Goal: Obtain resource: Download file/media

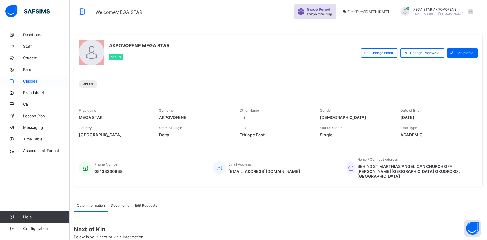
click at [28, 82] on span "Classes" at bounding box center [46, 81] width 46 height 5
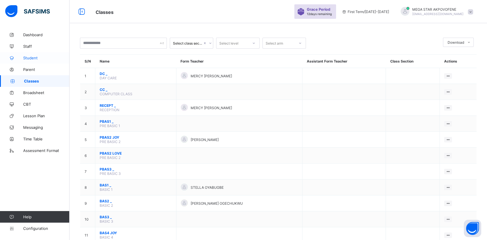
click at [32, 58] on span "Student" at bounding box center [46, 58] width 46 height 5
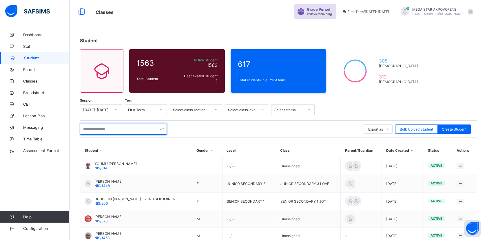
click at [103, 131] on input "text" at bounding box center [123, 129] width 87 height 11
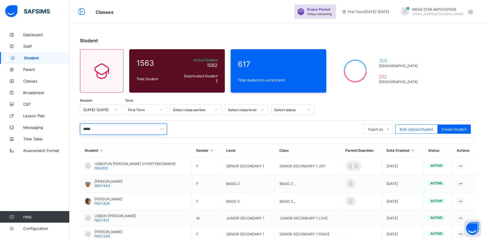
drag, startPoint x: 107, startPoint y: 130, endPoint x: 77, endPoint y: 129, distance: 29.8
click at [77, 129] on div "Student 1563 Total Student Active Student 1562 Deactivated Student 1 617 Total …" at bounding box center [277, 188] width 417 height 318
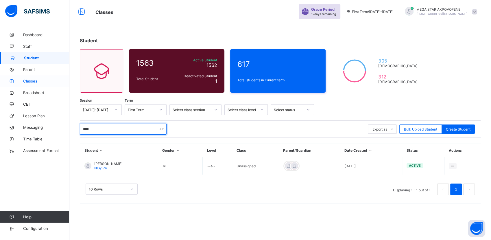
type input "****"
click at [37, 81] on span "Classes" at bounding box center [46, 81] width 46 height 5
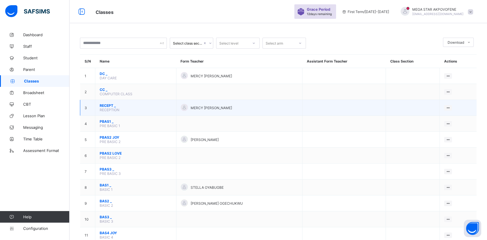
click at [105, 103] on span "RECEPT _" at bounding box center [136, 105] width 72 height 4
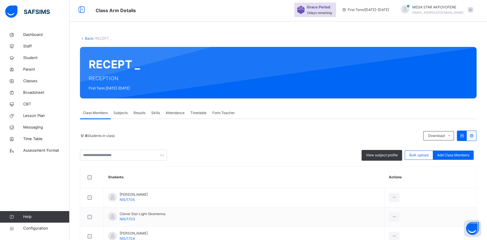
scroll to position [58, 0]
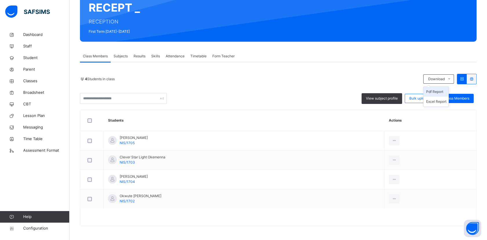
click at [443, 93] on li "Pdf Report" at bounding box center [435, 92] width 25 height 10
click at [441, 92] on li "Pdf Report" at bounding box center [435, 92] width 25 height 10
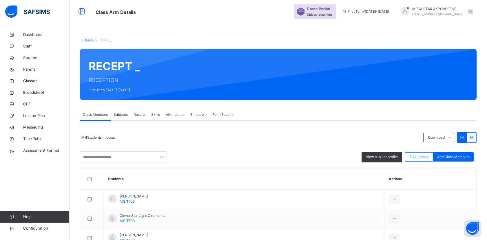
click at [88, 41] on link "Back" at bounding box center [89, 40] width 8 height 4
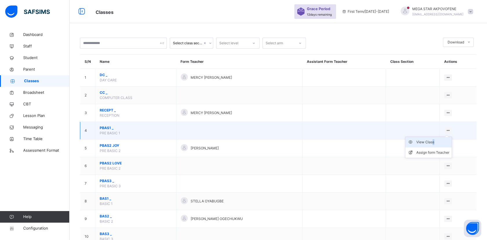
click at [442, 142] on div "View Class" at bounding box center [432, 142] width 33 height 6
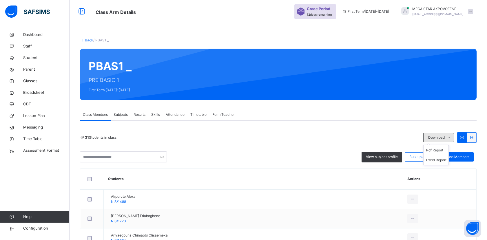
click at [451, 137] on icon at bounding box center [449, 137] width 4 height 5
click at [446, 150] on li "Pdf Report" at bounding box center [435, 150] width 25 height 10
click at [28, 83] on span "Classes" at bounding box center [46, 81] width 46 height 6
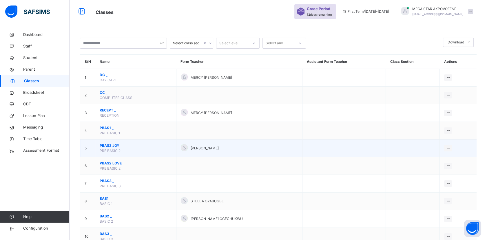
click at [111, 146] on span "PBAS2 JOY" at bounding box center [136, 145] width 72 height 5
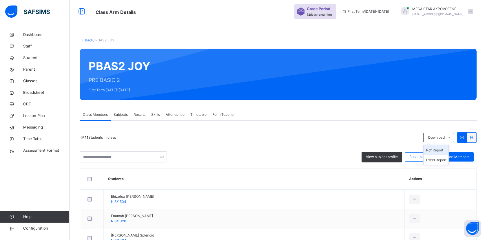
click at [438, 151] on li "Pdf Report" at bounding box center [435, 150] width 25 height 10
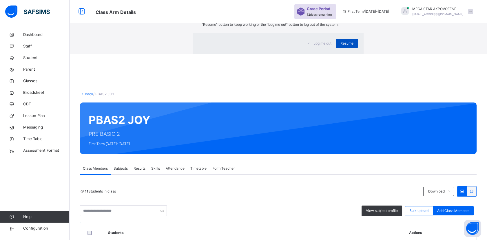
click at [340, 46] on span "Resume" at bounding box center [346, 43] width 13 height 5
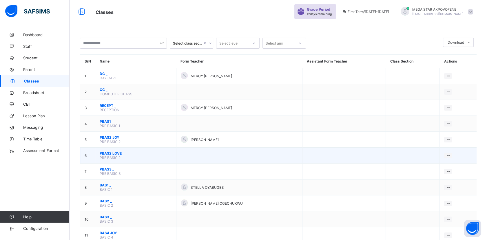
click at [108, 151] on span "PBAS2 LOVE" at bounding box center [136, 153] width 72 height 4
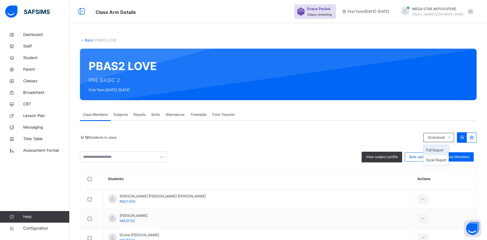
click at [438, 150] on li "Pdf Report" at bounding box center [435, 150] width 25 height 10
click at [86, 39] on link "Back" at bounding box center [89, 40] width 8 height 4
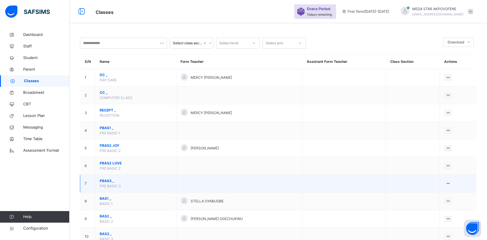
click at [104, 179] on span "PBAS3 _" at bounding box center [136, 180] width 72 height 5
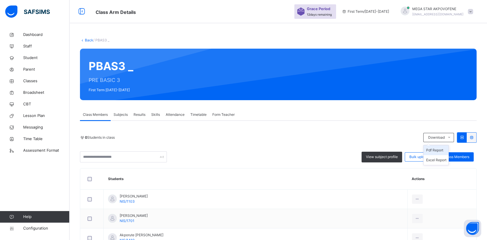
click at [444, 152] on li "Pdf Report" at bounding box center [435, 150] width 25 height 10
click at [86, 43] on div "Back / PBAS3 _" at bounding box center [278, 40] width 396 height 5
click at [87, 40] on link "Back" at bounding box center [89, 40] width 8 height 4
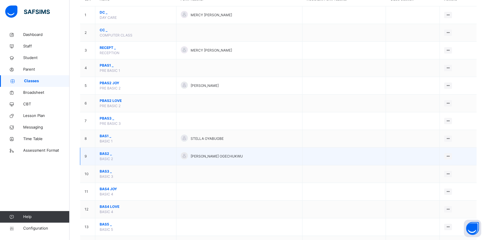
scroll to position [64, 0]
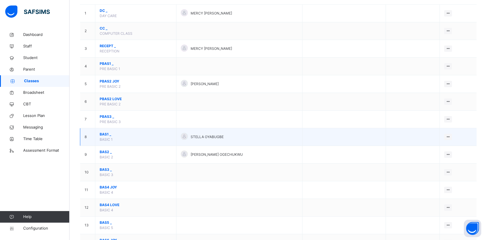
click at [104, 133] on span "BAS1 _" at bounding box center [136, 134] width 72 height 5
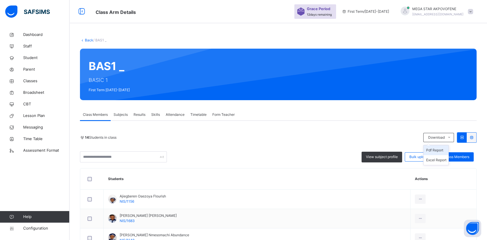
click at [445, 151] on li "Pdf Report" at bounding box center [435, 150] width 25 height 10
click at [87, 39] on link "Back" at bounding box center [89, 40] width 8 height 4
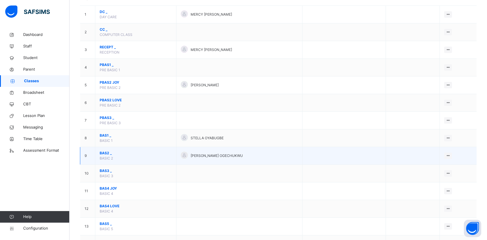
scroll to position [64, 0]
drag, startPoint x: 105, startPoint y: 150, endPoint x: 104, endPoint y: 153, distance: 3.1
click at [104, 153] on span "BAS2 _" at bounding box center [136, 151] width 72 height 5
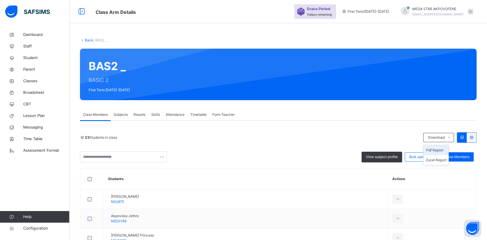
click at [441, 151] on li "Pdf Report" at bounding box center [435, 150] width 25 height 10
click at [442, 153] on li "Pdf Report" at bounding box center [435, 150] width 25 height 10
click at [443, 152] on li "Pdf Report" at bounding box center [435, 150] width 25 height 10
click at [88, 41] on link "Back" at bounding box center [89, 40] width 8 height 4
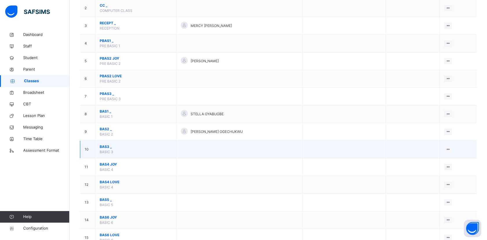
scroll to position [96, 0]
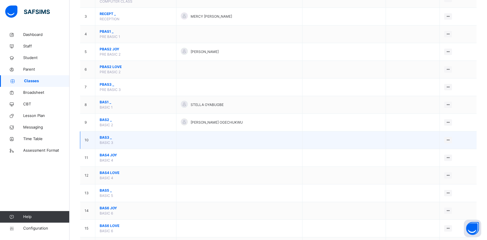
click at [103, 137] on span "BAS3 _" at bounding box center [136, 137] width 72 height 5
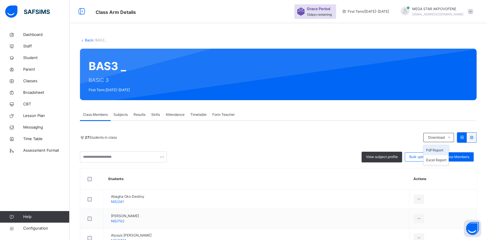
click at [445, 150] on li "Pdf Report" at bounding box center [435, 150] width 25 height 10
click at [89, 38] on link "Back" at bounding box center [89, 40] width 8 height 4
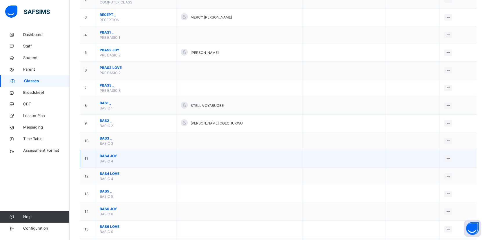
scroll to position [96, 0]
click at [107, 155] on span "BAS4 JOY" at bounding box center [136, 155] width 72 height 5
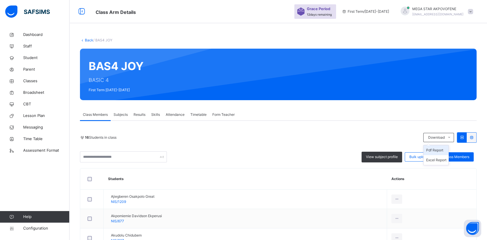
click at [445, 150] on li "Pdf Report" at bounding box center [435, 150] width 25 height 10
click at [88, 41] on link "Back" at bounding box center [89, 40] width 8 height 4
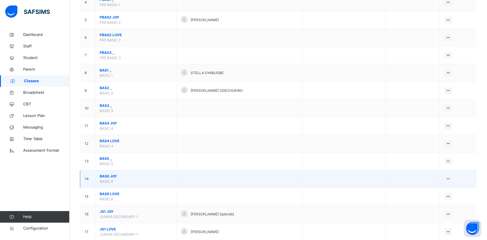
scroll to position [129, 0]
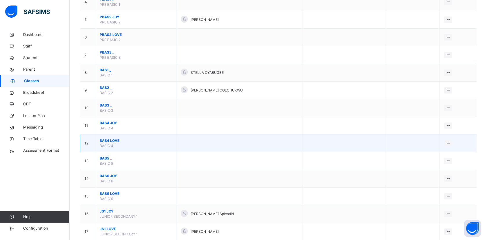
click at [105, 140] on span "BAS4 LOVE" at bounding box center [136, 140] width 72 height 5
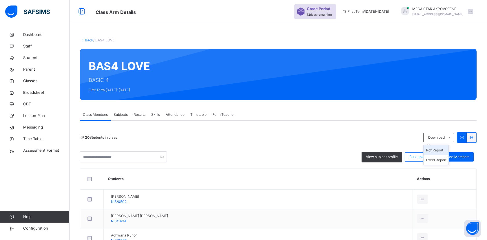
click at [440, 152] on li "Pdf Report" at bounding box center [435, 150] width 25 height 10
click at [87, 39] on link "Back" at bounding box center [89, 40] width 8 height 4
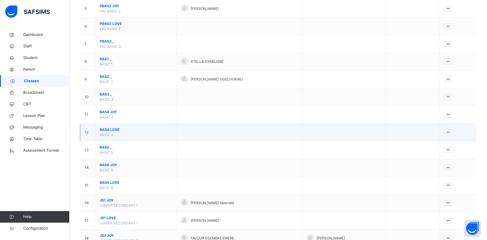
scroll to position [161, 0]
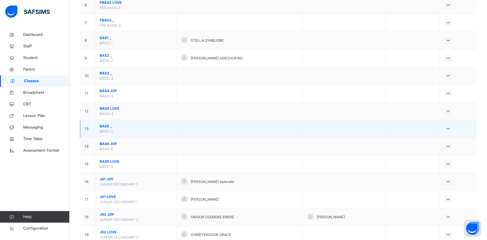
click at [106, 124] on span "BAS5 _" at bounding box center [136, 126] width 72 height 5
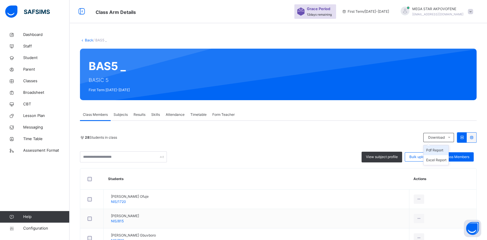
click at [445, 151] on li "Pdf Report" at bounding box center [435, 150] width 25 height 10
click at [85, 40] on link "Back" at bounding box center [89, 40] width 8 height 4
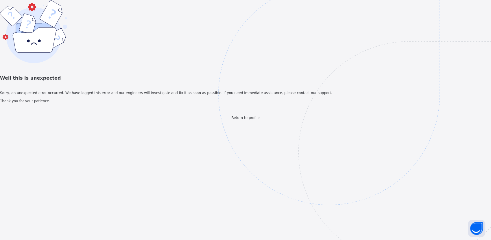
click at [242, 82] on span "Well this is unexpected" at bounding box center [245, 78] width 491 height 7
click at [240, 120] on span "Return to profile" at bounding box center [246, 118] width 28 height 4
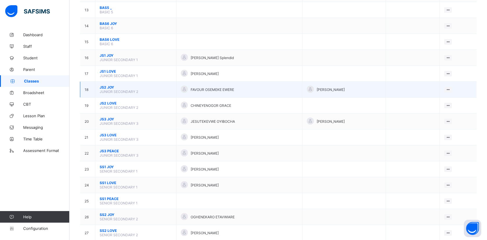
scroll to position [225, 0]
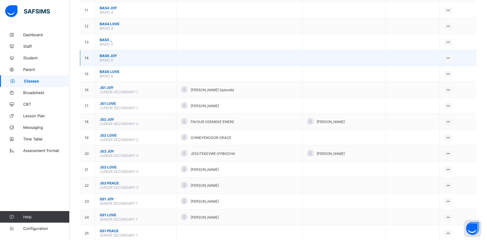
click at [106, 54] on span "BAS6 JOY" at bounding box center [136, 56] width 72 height 4
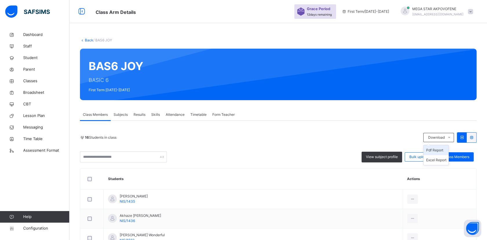
click at [442, 151] on li "Pdf Report" at bounding box center [435, 150] width 25 height 10
click at [87, 38] on link "Back" at bounding box center [89, 40] width 8 height 4
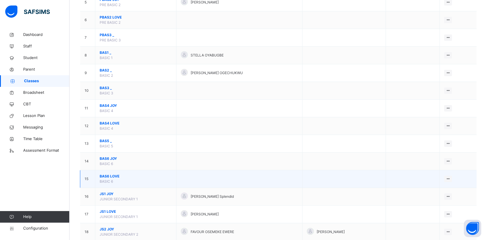
scroll to position [161, 0]
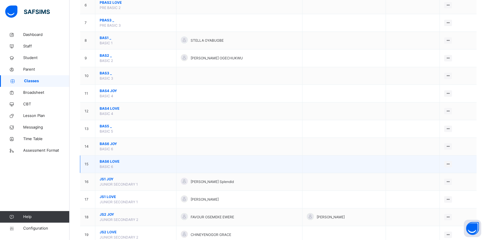
click at [104, 160] on span "BAS6 LOVE" at bounding box center [136, 161] width 72 height 5
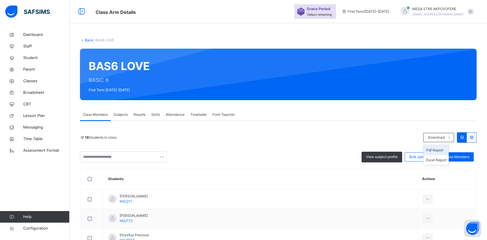
click at [441, 151] on li "Pdf Report" at bounding box center [435, 150] width 25 height 10
click at [443, 151] on li "Pdf Report" at bounding box center [435, 150] width 25 height 10
click at [87, 38] on link "Back" at bounding box center [89, 40] width 8 height 4
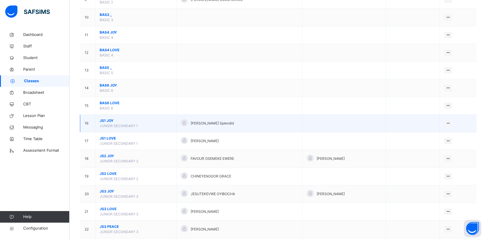
scroll to position [225, 0]
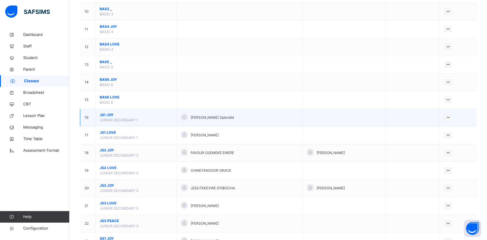
click at [106, 114] on span "JS1 JOY" at bounding box center [136, 114] width 72 height 5
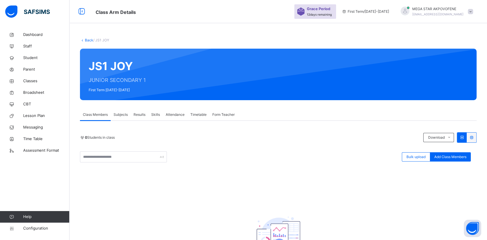
click at [87, 41] on link "Back" at bounding box center [89, 40] width 8 height 4
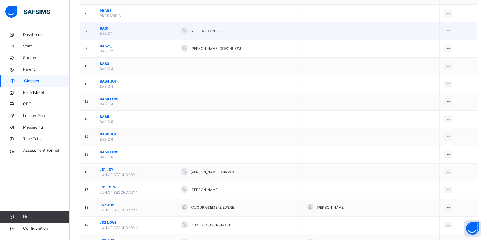
scroll to position [193, 0]
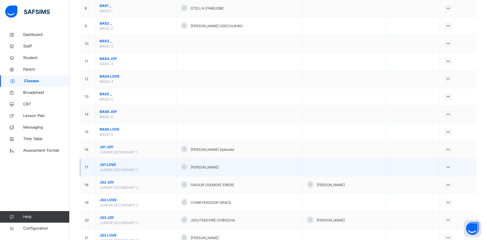
click at [107, 162] on span "JS1 LOVE" at bounding box center [136, 164] width 72 height 5
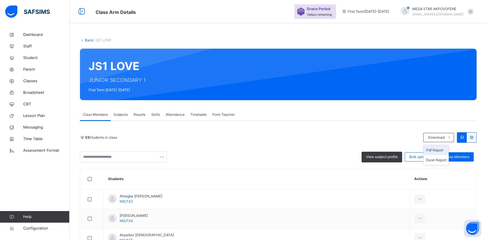
click at [442, 151] on li "Pdf Report" at bounding box center [435, 150] width 25 height 10
click at [87, 38] on div "Back / JS1 LOVE" at bounding box center [278, 40] width 396 height 5
click at [87, 40] on link "Back" at bounding box center [89, 40] width 8 height 4
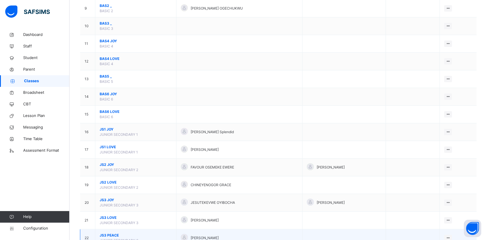
scroll to position [257, 0]
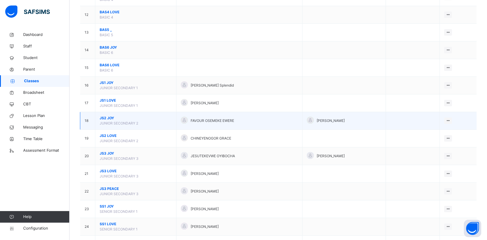
click at [107, 117] on span "JS2 JOY" at bounding box center [136, 117] width 72 height 5
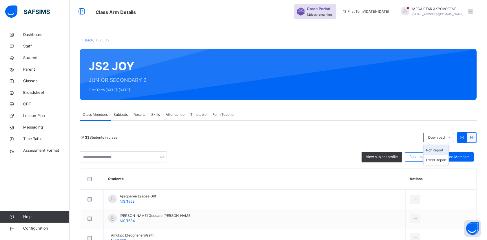
click at [445, 152] on li "Pdf Report" at bounding box center [435, 150] width 25 height 10
click at [86, 39] on link "Back" at bounding box center [89, 40] width 8 height 4
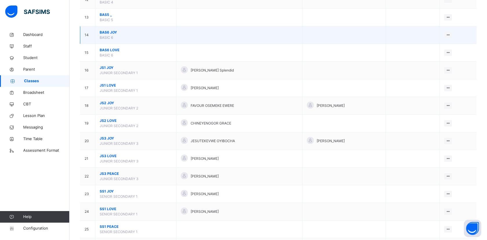
scroll to position [289, 0]
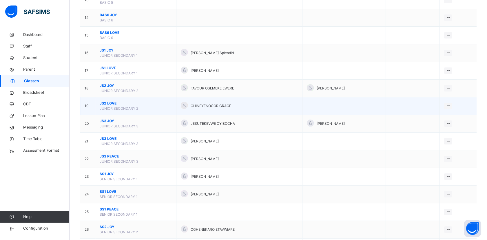
click at [110, 102] on span "JS2 LOVE" at bounding box center [136, 103] width 72 height 5
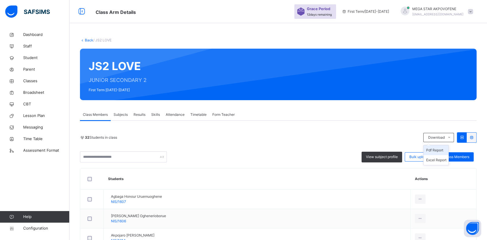
click at [443, 152] on li "Pdf Report" at bounding box center [435, 150] width 25 height 10
click at [89, 41] on link "Back" at bounding box center [89, 40] width 8 height 4
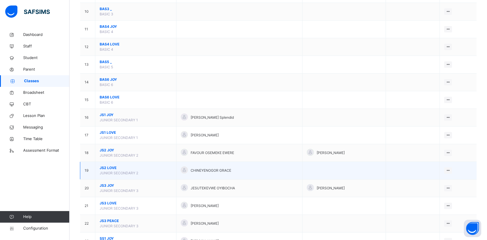
scroll to position [289, 0]
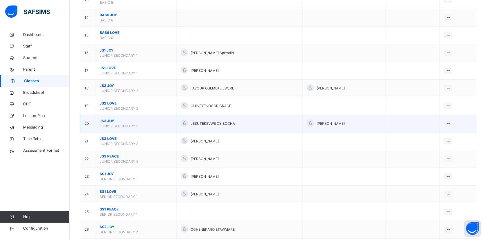
click at [103, 120] on span "JS3 JOY" at bounding box center [136, 120] width 72 height 5
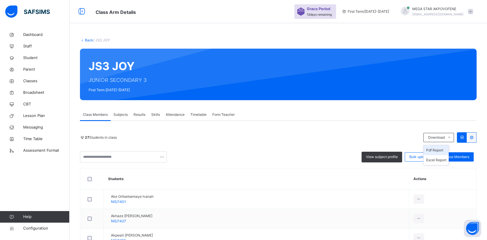
click at [443, 151] on li "Pdf Report" at bounding box center [435, 150] width 25 height 10
click at [88, 41] on link "Back" at bounding box center [89, 40] width 8 height 4
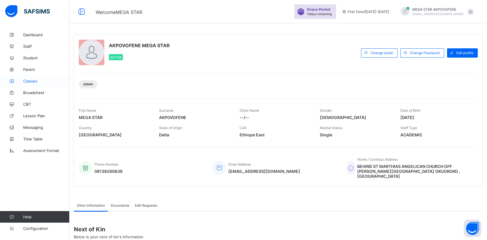
click at [28, 80] on span "Classes" at bounding box center [46, 81] width 46 height 5
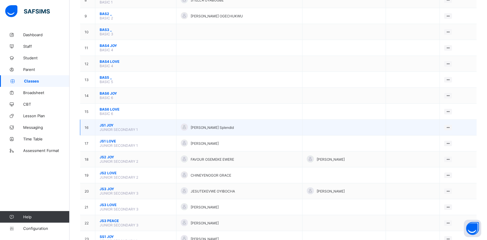
scroll to position [225, 0]
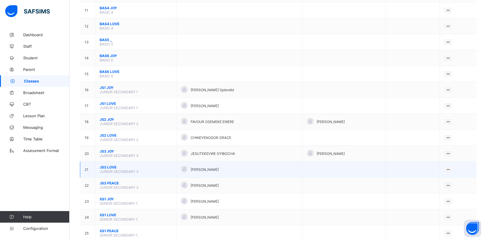
click at [104, 165] on span "JS3 LOVE" at bounding box center [136, 167] width 72 height 4
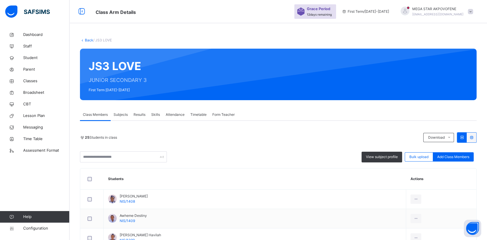
scroll to position [64, 0]
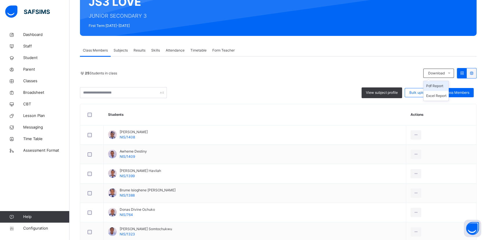
click at [445, 87] on li "Pdf Report" at bounding box center [435, 86] width 25 height 10
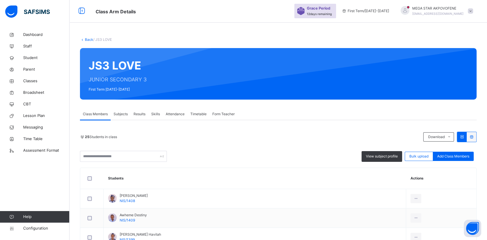
scroll to position [0, 0]
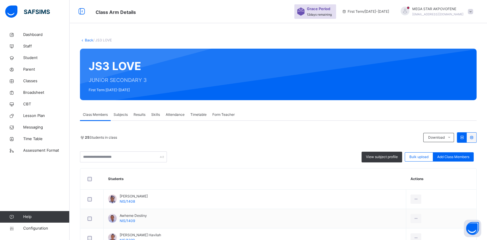
click at [89, 40] on link "Back" at bounding box center [89, 40] width 8 height 4
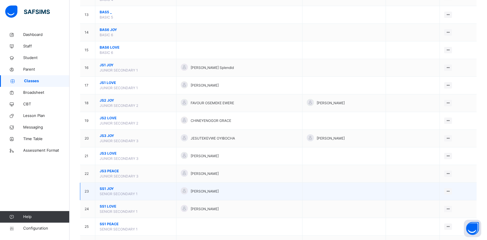
scroll to position [289, 0]
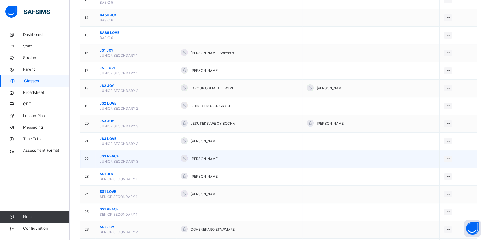
click at [113, 156] on span "JS3 PEACE" at bounding box center [136, 156] width 72 height 5
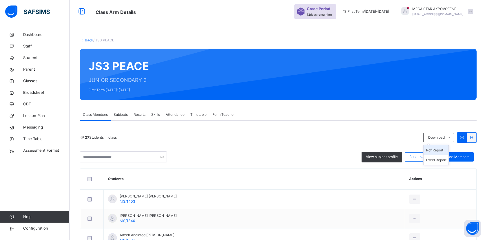
click at [448, 148] on li "Pdf Report" at bounding box center [435, 150] width 25 height 10
click at [89, 40] on link "Back" at bounding box center [89, 40] width 8 height 4
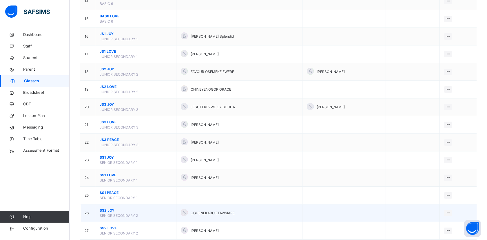
scroll to position [322, 0]
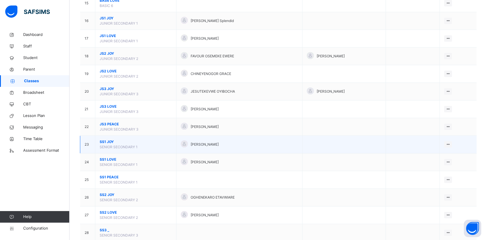
click at [107, 142] on span "SS1 JOY" at bounding box center [136, 141] width 72 height 5
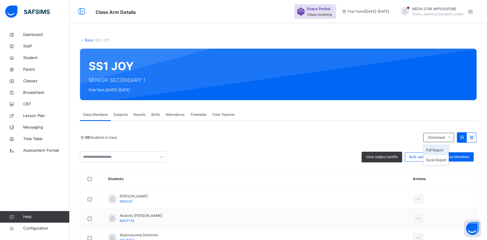
click at [444, 151] on li "Pdf Report" at bounding box center [435, 150] width 25 height 10
click at [90, 40] on link "Back" at bounding box center [89, 40] width 8 height 4
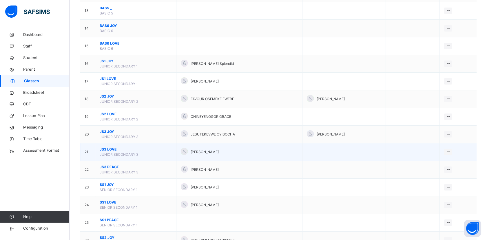
scroll to position [354, 0]
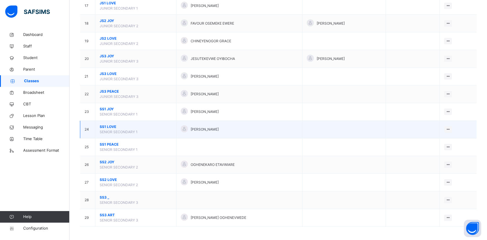
click at [111, 125] on span "SS1 LOVE" at bounding box center [136, 126] width 72 height 5
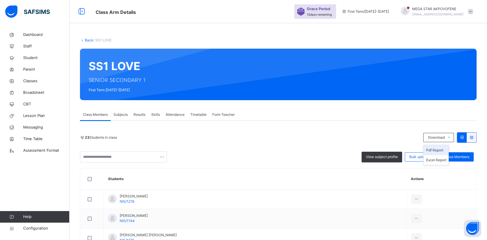
click at [442, 152] on li "Pdf Report" at bounding box center [435, 150] width 25 height 10
click at [88, 40] on link "Back" at bounding box center [89, 40] width 8 height 4
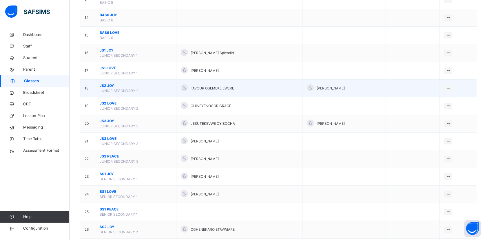
scroll to position [322, 0]
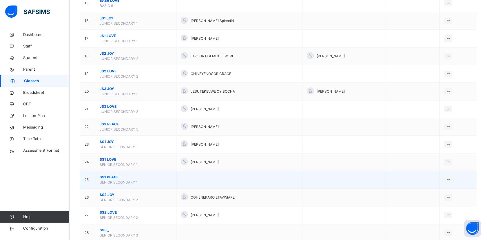
click at [108, 175] on span "SS1 PEACE" at bounding box center [136, 177] width 72 height 5
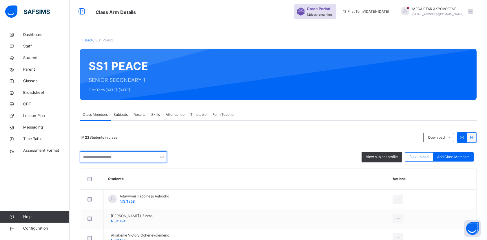
click at [98, 158] on input "text" at bounding box center [123, 156] width 87 height 11
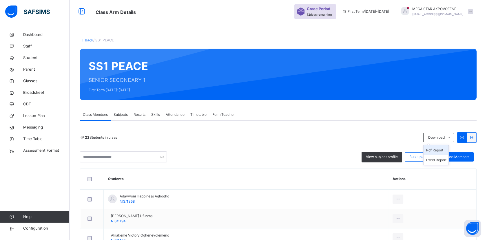
click at [445, 150] on li "Pdf Report" at bounding box center [435, 150] width 25 height 10
click at [87, 40] on link "Back" at bounding box center [89, 40] width 8 height 4
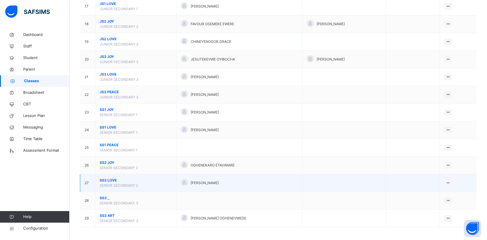
scroll to position [354, 0]
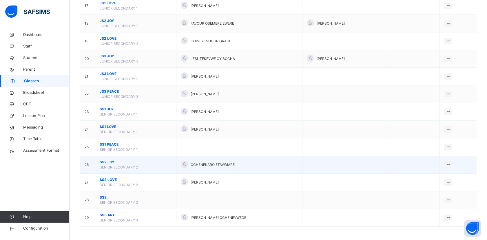
click at [107, 162] on span "SS2 JOY" at bounding box center [136, 161] width 72 height 5
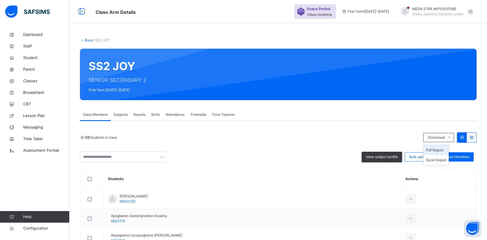
click at [439, 152] on li "Pdf Report" at bounding box center [435, 150] width 25 height 10
click at [88, 41] on link "Back" at bounding box center [89, 40] width 8 height 4
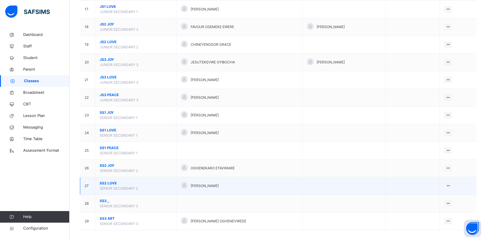
scroll to position [354, 0]
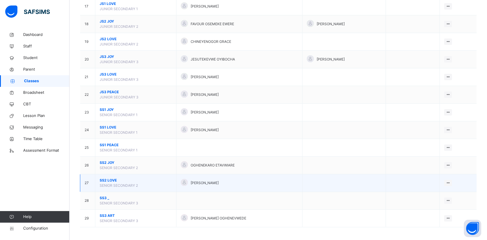
click at [109, 178] on span "SS2 LOVE" at bounding box center [136, 180] width 72 height 5
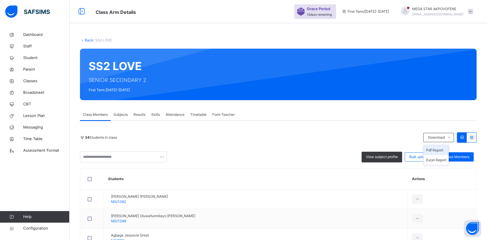
click at [441, 150] on li "Pdf Report" at bounding box center [435, 150] width 25 height 10
click at [441, 152] on li "Pdf Report" at bounding box center [435, 150] width 25 height 10
click at [89, 40] on link "Back" at bounding box center [89, 40] width 8 height 4
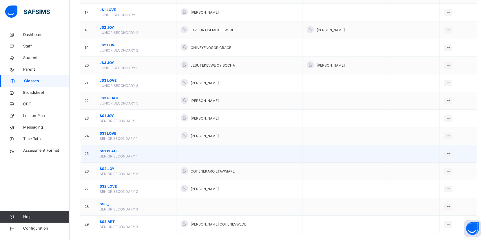
scroll to position [354, 0]
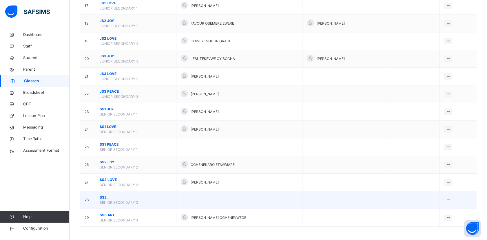
click at [104, 196] on span "SS3 _" at bounding box center [136, 197] width 72 height 5
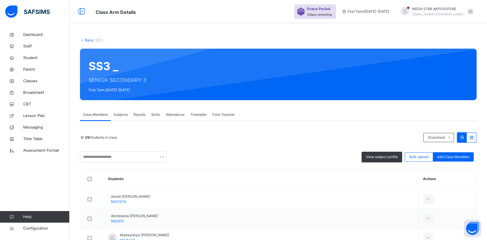
click at [89, 41] on link "Back" at bounding box center [89, 40] width 8 height 4
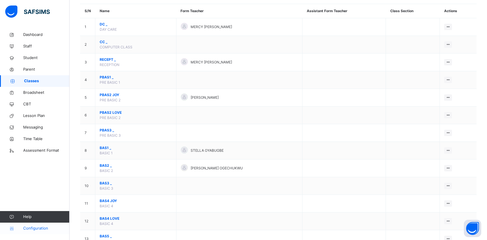
scroll to position [96, 0]
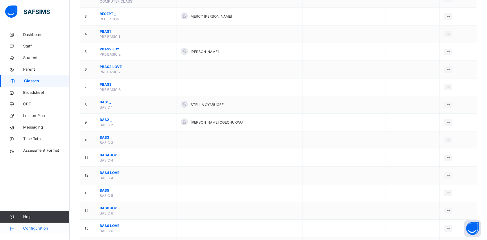
click at [32, 230] on span "Configuration" at bounding box center [46, 228] width 46 height 6
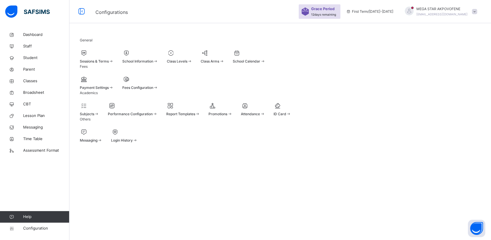
click at [227, 116] on span "Promotions" at bounding box center [218, 114] width 19 height 4
click at [101, 59] on span at bounding box center [97, 57] width 34 height 1
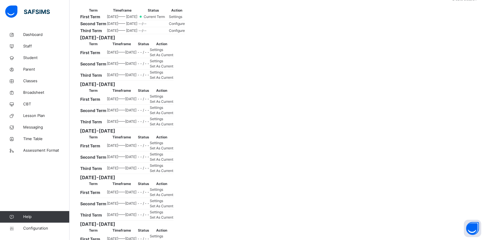
scroll to position [64, 0]
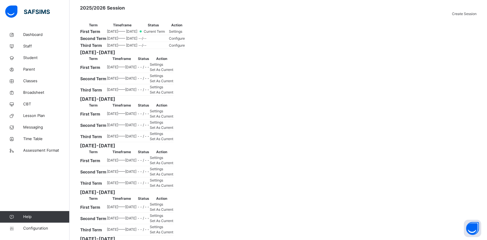
click at [182, 34] on span "Settings" at bounding box center [175, 31] width 13 height 4
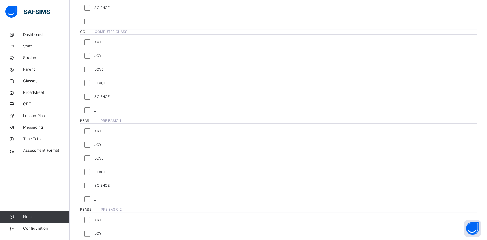
scroll to position [357, 0]
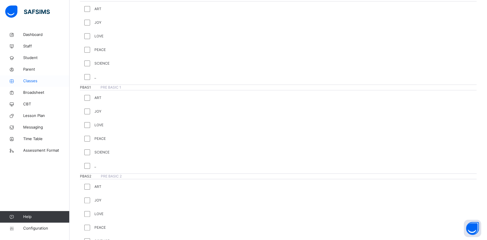
click at [32, 81] on span "Classes" at bounding box center [46, 81] width 46 height 6
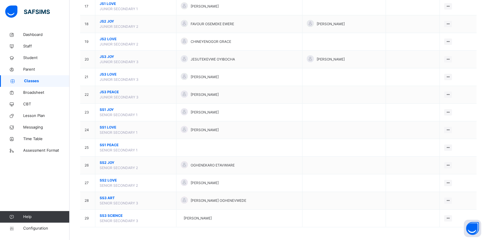
scroll to position [354, 0]
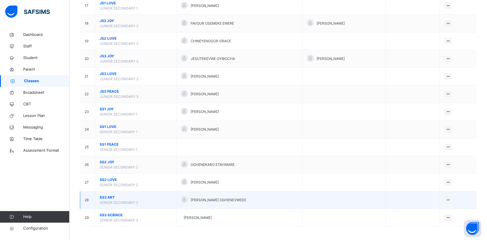
click at [111, 196] on span "SS3 ART" at bounding box center [136, 197] width 72 height 5
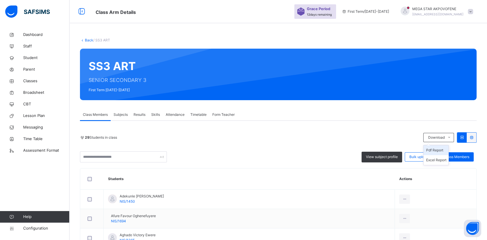
click at [442, 150] on li "Pdf Report" at bounding box center [435, 150] width 25 height 10
click at [88, 39] on link "Back" at bounding box center [89, 40] width 8 height 4
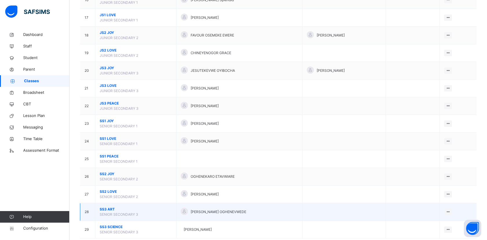
scroll to position [354, 0]
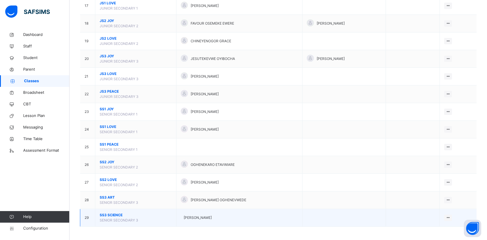
click at [115, 214] on span "SS3 SCIENCE" at bounding box center [136, 214] width 72 height 5
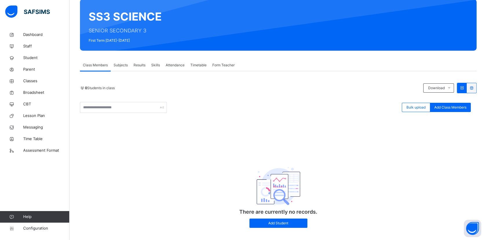
scroll to position [58, 0]
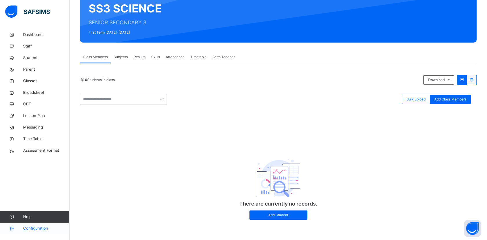
click at [34, 227] on span "Configuration" at bounding box center [46, 228] width 46 height 6
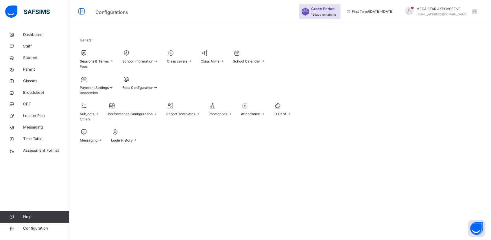
click at [107, 62] on span "Sessions & Terms" at bounding box center [94, 61] width 29 height 4
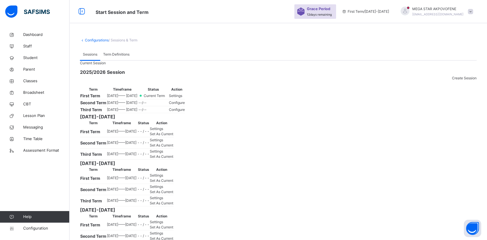
click at [182, 98] on span "Settings" at bounding box center [175, 95] width 13 height 4
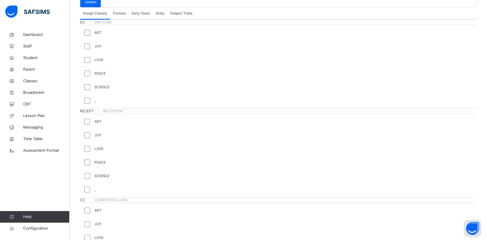
scroll to position [131, 0]
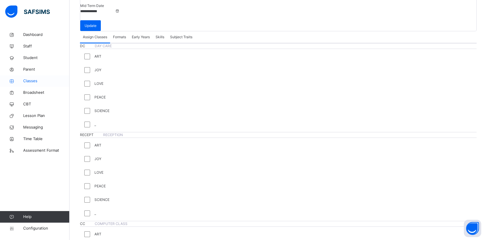
click at [28, 83] on span "Classes" at bounding box center [46, 81] width 46 height 6
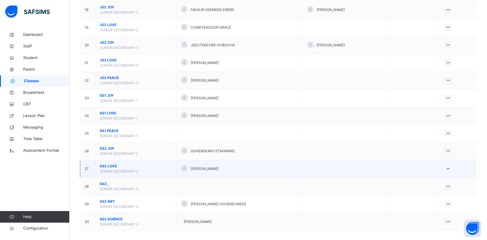
scroll to position [372, 0]
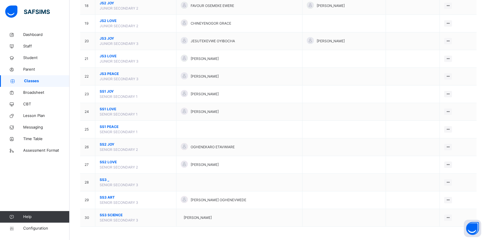
click at [109, 179] on span "SS3 _" at bounding box center [136, 179] width 72 height 5
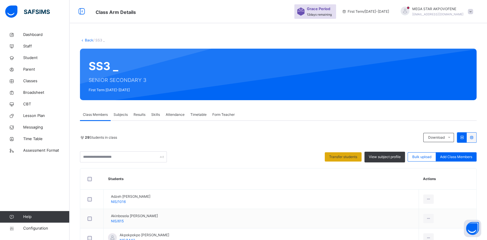
click at [357, 159] on span "Transfer students" at bounding box center [343, 156] width 28 height 5
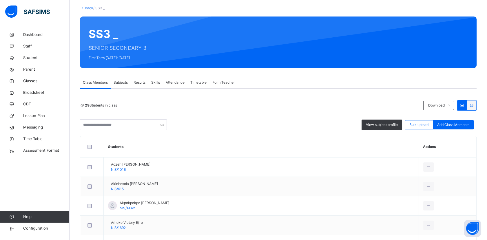
scroll to position [0, 0]
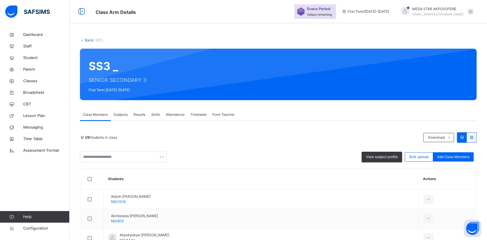
click at [88, 41] on link "Back" at bounding box center [89, 40] width 8 height 4
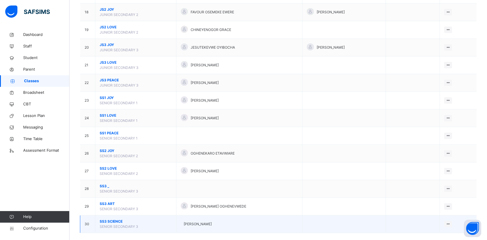
scroll to position [372, 0]
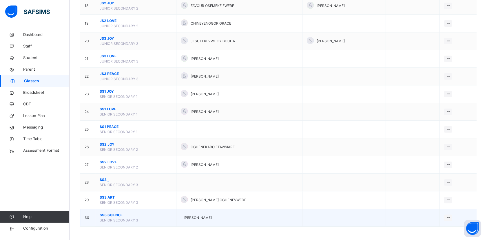
click at [115, 212] on span "SS3 SCIENCE" at bounding box center [136, 214] width 72 height 5
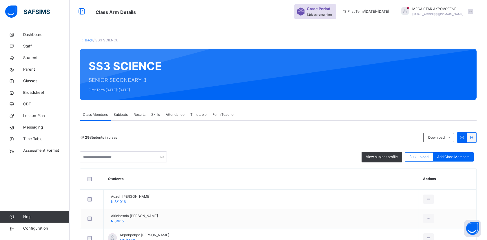
click at [89, 40] on link "Back" at bounding box center [89, 40] width 8 height 4
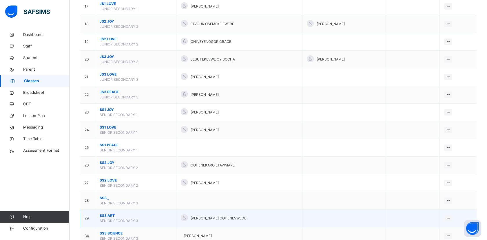
scroll to position [372, 0]
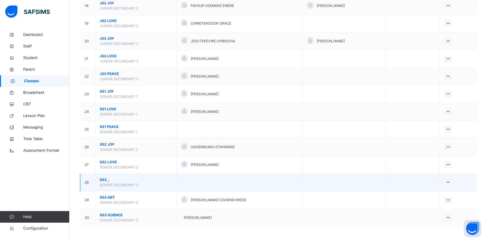
click at [104, 180] on span "SS3 _" at bounding box center [136, 179] width 72 height 5
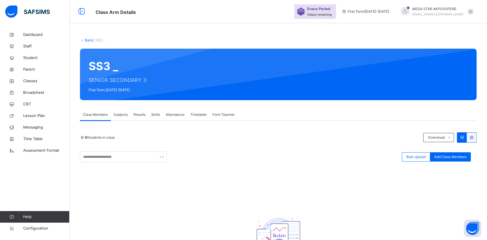
click at [87, 39] on link "Back" at bounding box center [89, 40] width 8 height 4
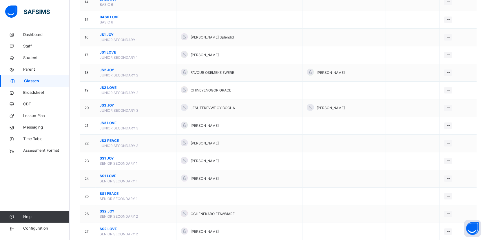
scroll to position [372, 0]
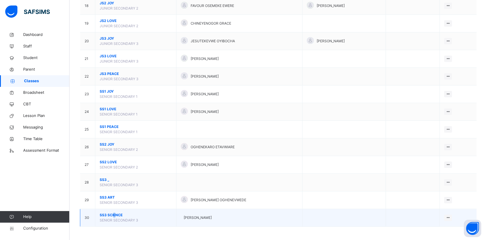
click at [113, 214] on span "SS3 SCIENCE" at bounding box center [136, 214] width 72 height 5
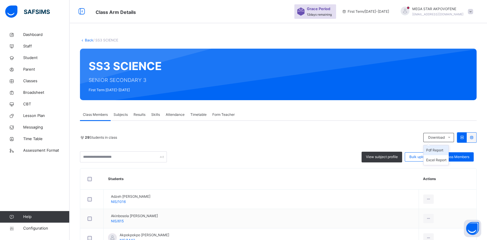
click at [446, 151] on li "Pdf Report" at bounding box center [435, 150] width 25 height 10
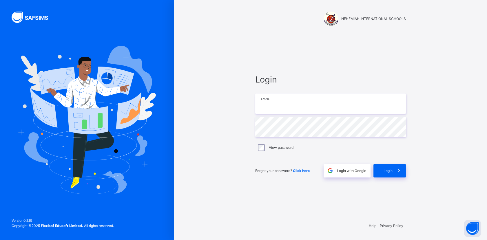
type input "**********"
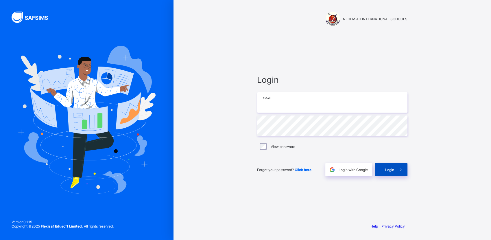
type input "**********"
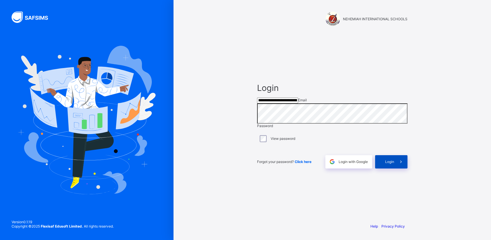
click at [382, 168] on div "Login" at bounding box center [391, 161] width 32 height 13
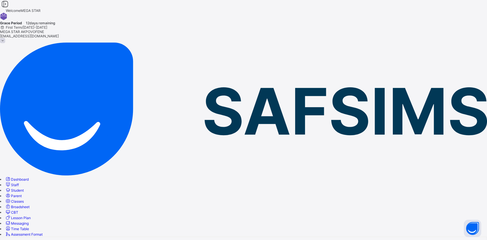
click at [24, 188] on span "Student" at bounding box center [17, 190] width 13 height 4
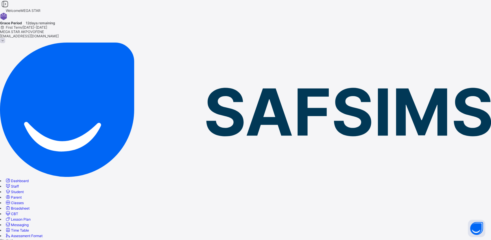
type input "*"
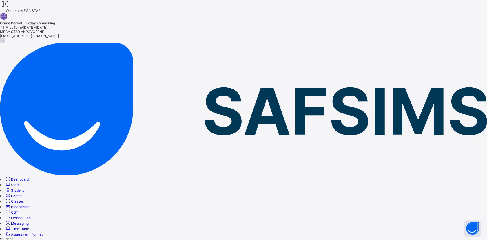
type input "*"
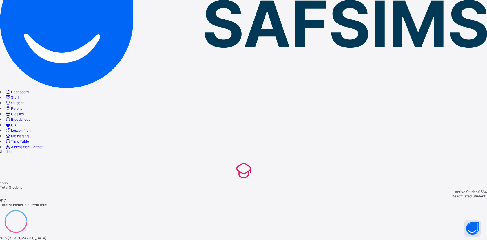
scroll to position [88, 0]
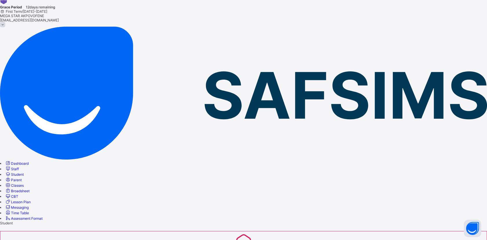
type input "*"
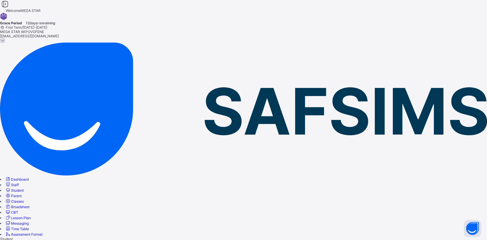
type input "*"
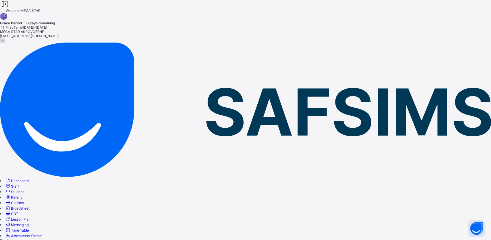
drag, startPoint x: 122, startPoint y: 129, endPoint x: 64, endPoint y: 129, distance: 58.2
type input "**********"
